Goal: Transaction & Acquisition: Download file/media

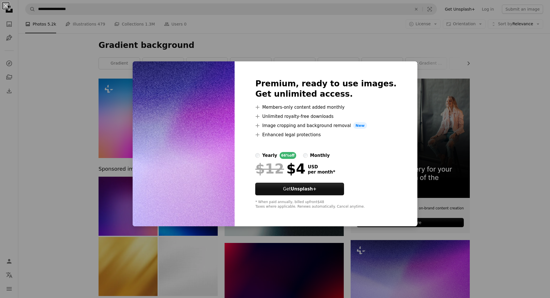
click at [510, 81] on div "An X shape Premium, ready to use images. Get unlimited access. A plus sign Memb…" at bounding box center [275, 149] width 550 height 298
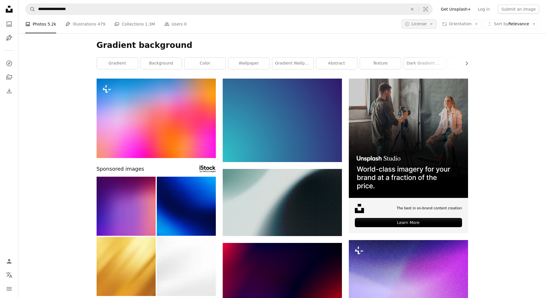
click at [434, 23] on icon "Arrow down" at bounding box center [431, 23] width 5 height 5
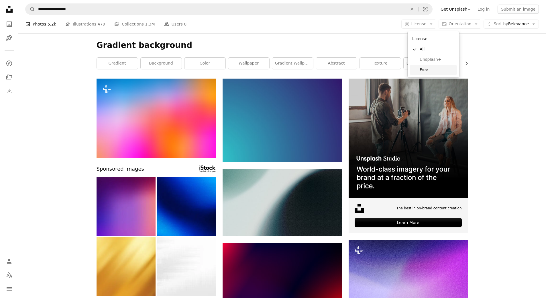
click at [429, 70] on span "Free" at bounding box center [437, 70] width 35 height 6
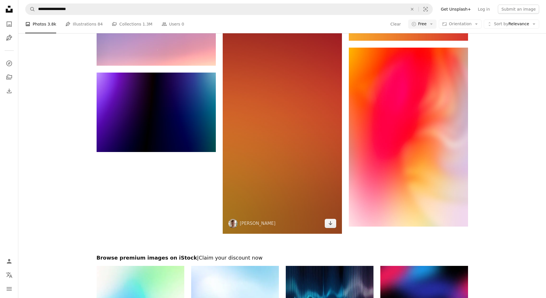
scroll to position [805, 0]
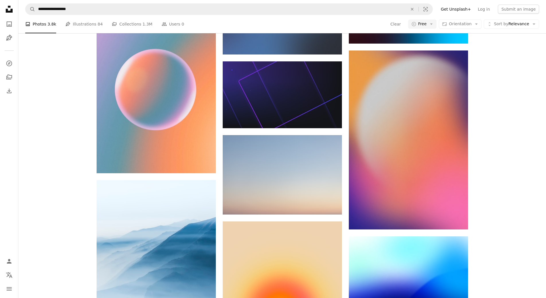
scroll to position [2066, 0]
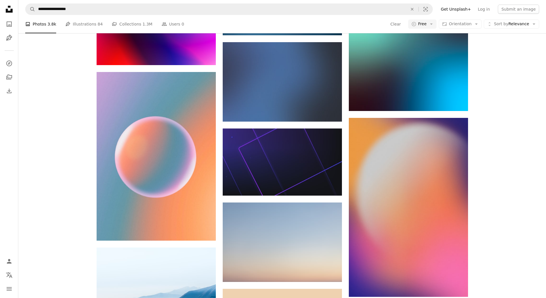
drag, startPoint x: 468, startPoint y: 29, endPoint x: 466, endPoint y: 25, distance: 4.0
click at [467, 28] on div "A photo Photos 3.8k Pen Tool Illustrations 84 A stack of folders Collections 1.…" at bounding box center [282, 24] width 514 height 18
click at [466, 25] on span "Orientation" at bounding box center [460, 23] width 23 height 5
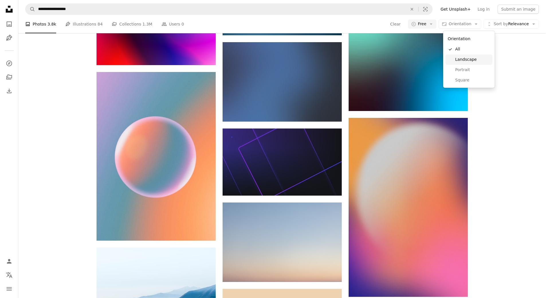
click at [466, 59] on span "Landscape" at bounding box center [472, 60] width 35 height 6
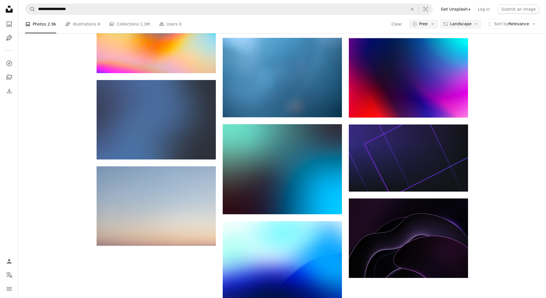
scroll to position [258, 0]
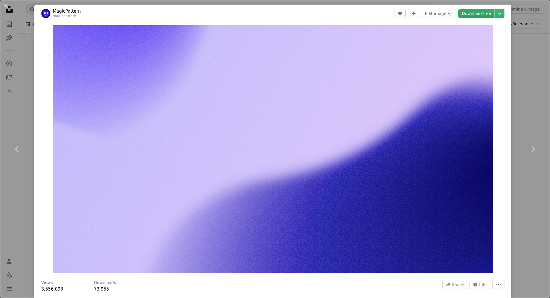
click at [468, 12] on link "Download free" at bounding box center [477, 13] width 36 height 9
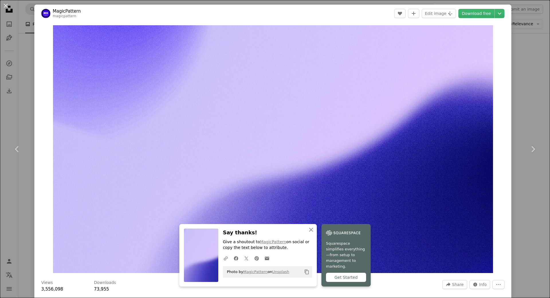
click at [522, 79] on div "An X shape Chevron left Chevron right MagicPattern magicpattern A heart A plus …" at bounding box center [275, 149] width 550 height 298
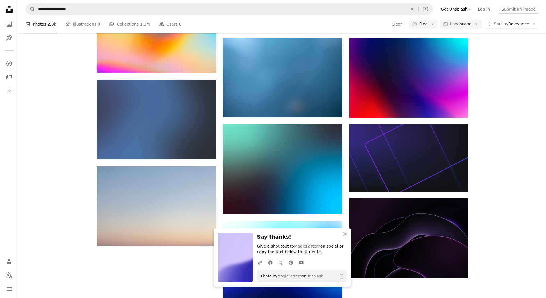
scroll to position [430, 0]
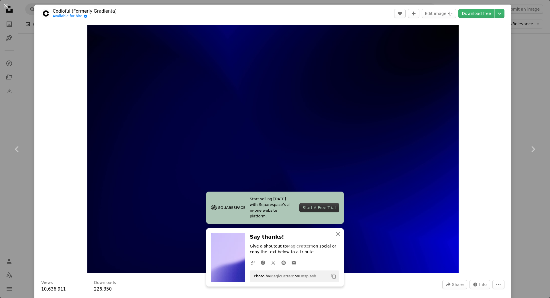
click at [509, 113] on div "An X shape Chevron left Chevron right Codioful (Formerly Gradienta) Available f…" at bounding box center [275, 149] width 550 height 298
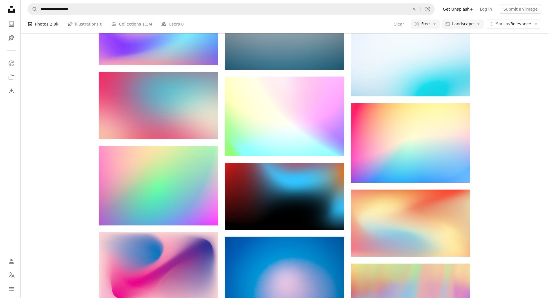
scroll to position [4414, 0]
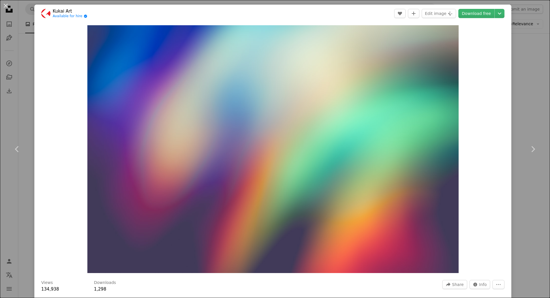
click at [517, 54] on div "An X shape Chevron left Chevron right Kukai Art Available for hire A checkmark …" at bounding box center [275, 149] width 550 height 298
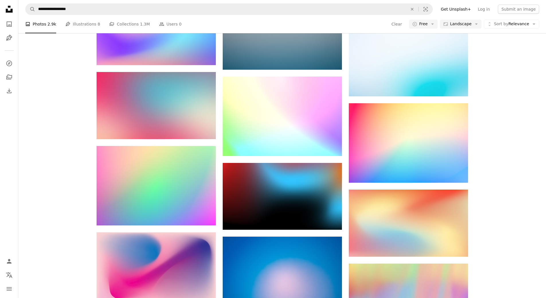
scroll to position [5704, 0]
